Goal: Task Accomplishment & Management: Complete application form

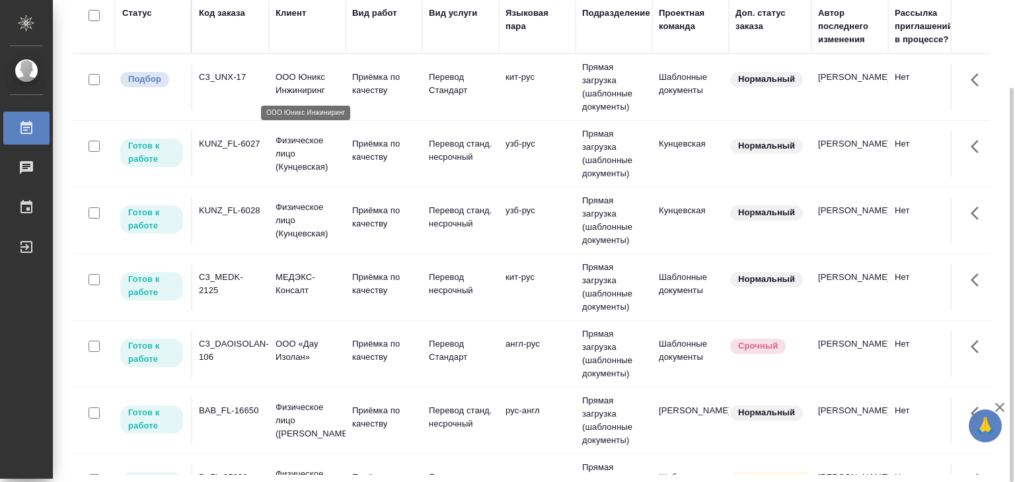
click at [314, 71] on p "ООО Юникс Инжиниринг" at bounding box center [307, 84] width 63 height 26
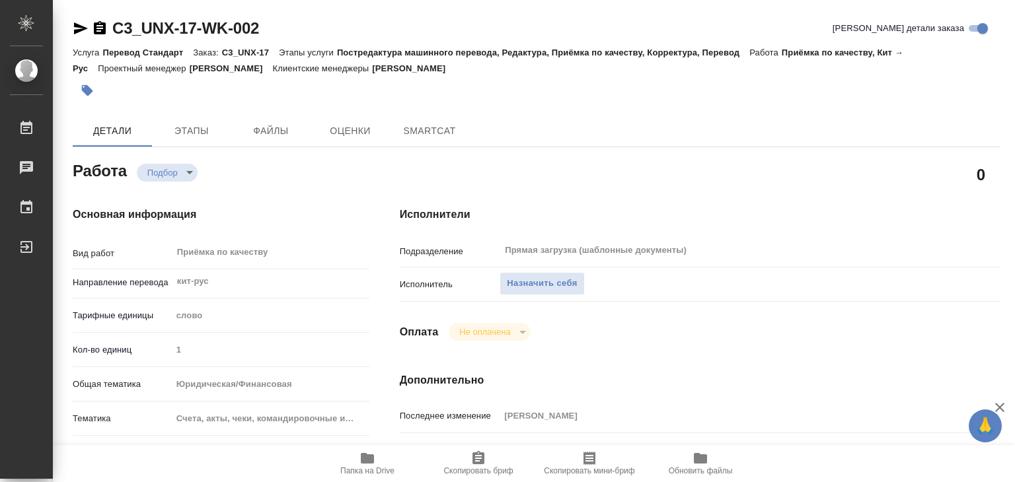
type textarea "x"
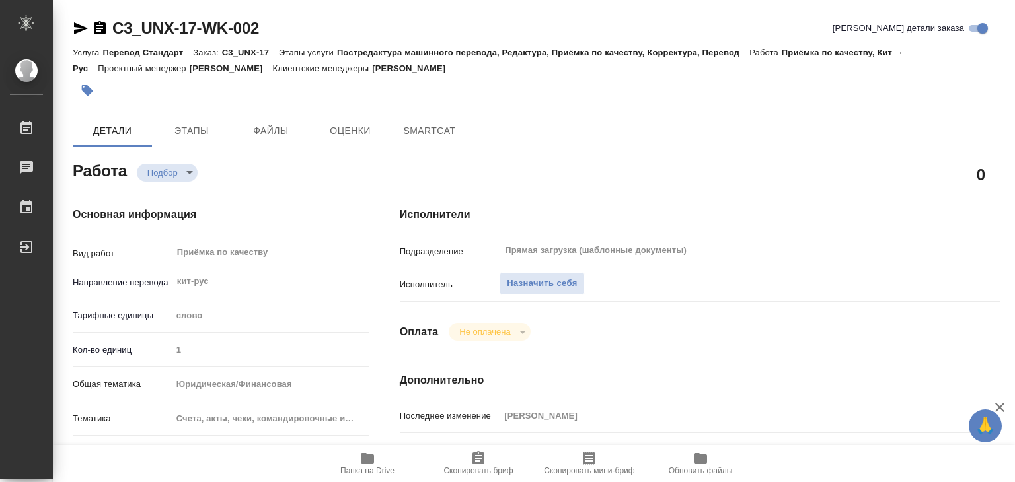
type textarea "x"
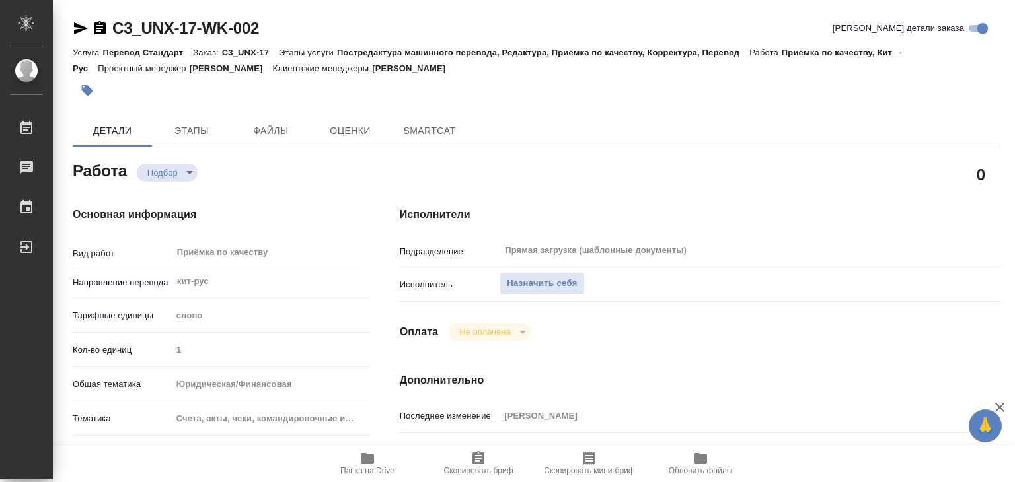
type textarea "x"
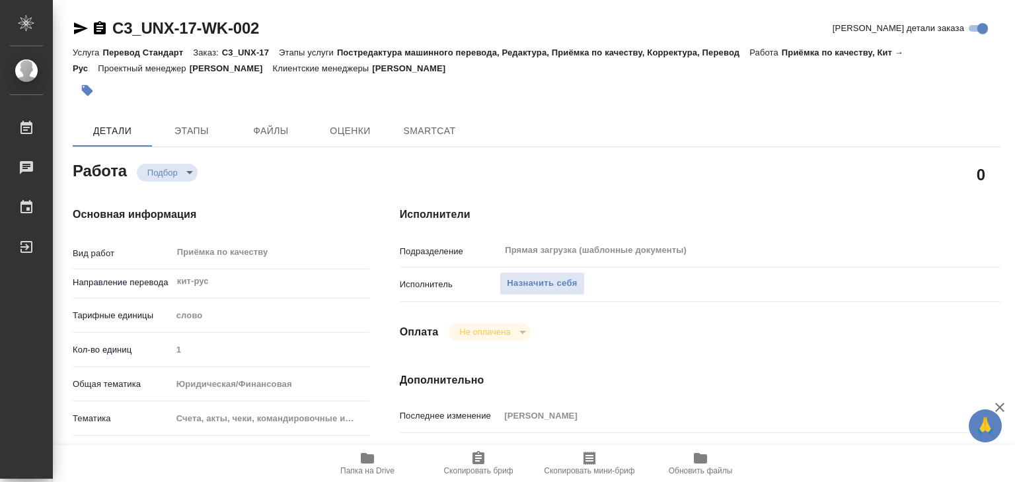
type textarea "x"
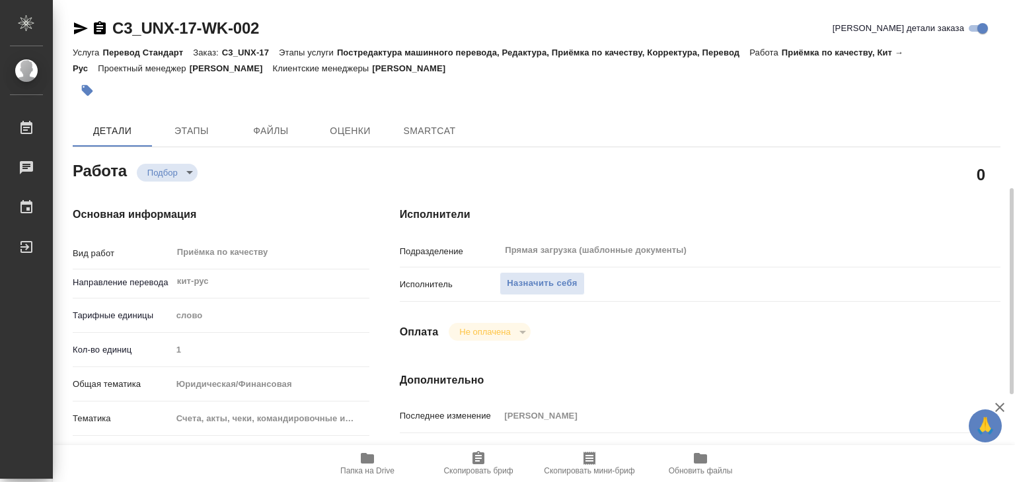
type textarea "x"
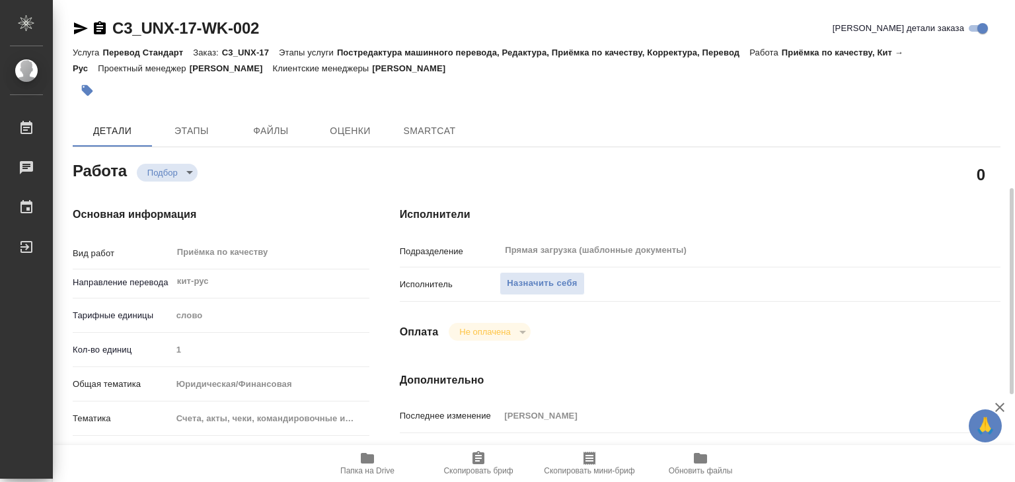
scroll to position [330, 0]
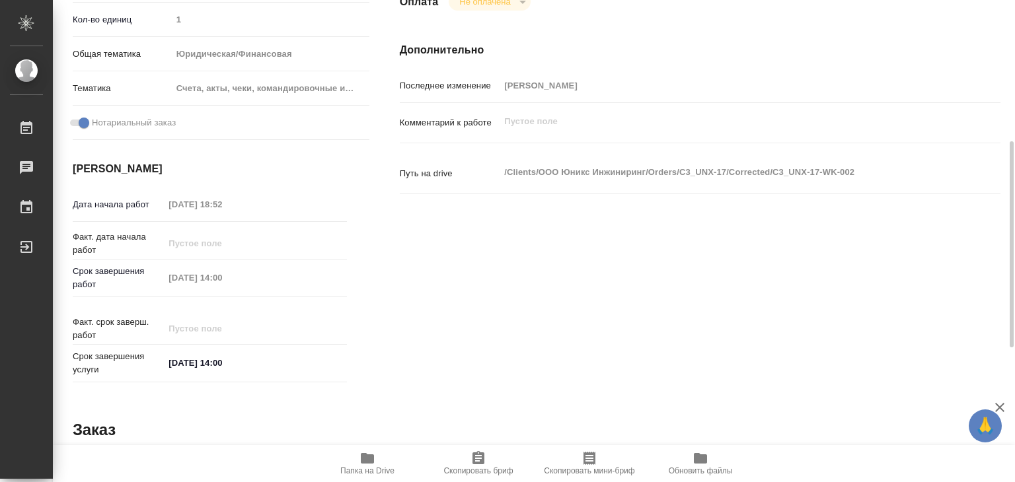
type textarea "x"
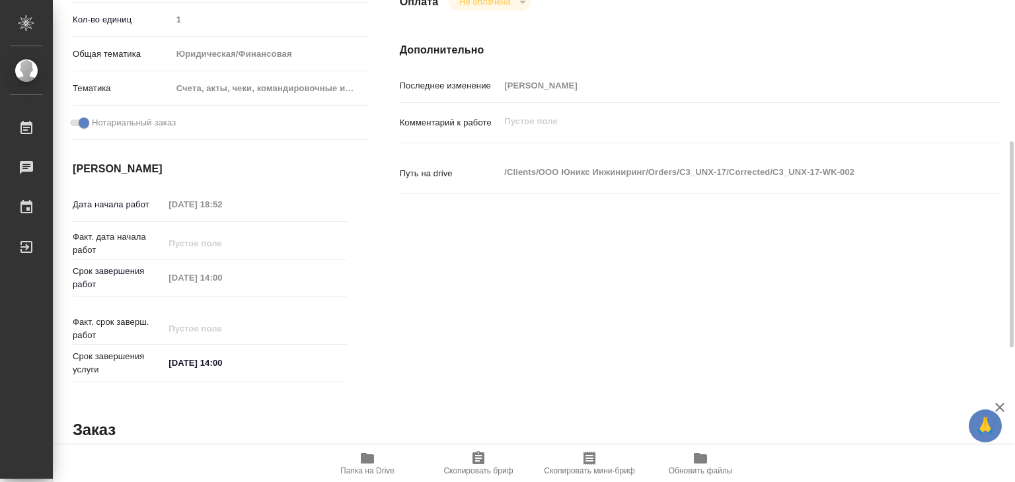
type textarea "x"
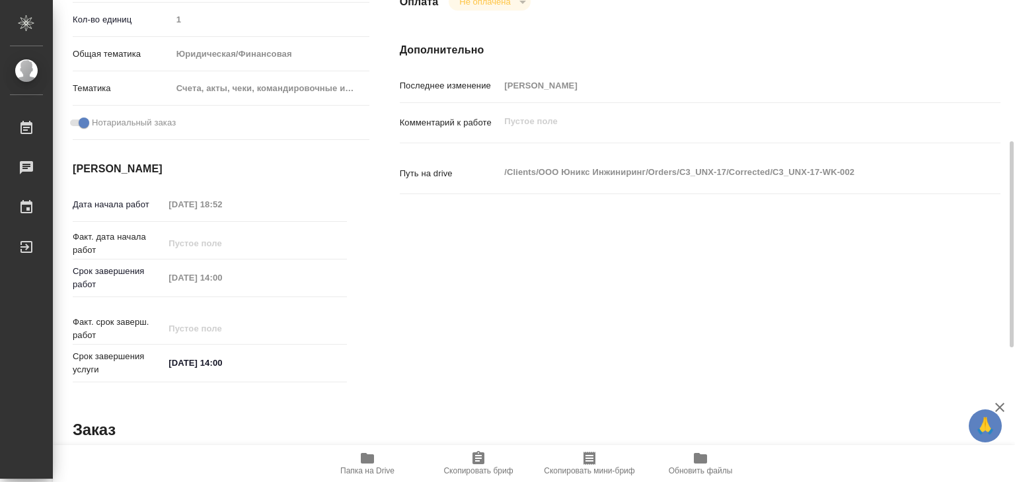
type textarea "x"
